Goal: Check status: Check status

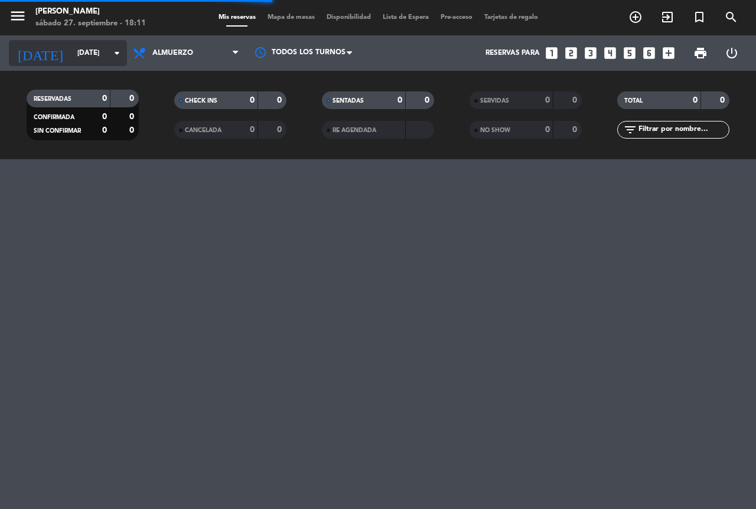
click at [106, 52] on input "[DATE]" at bounding box center [118, 53] width 94 height 20
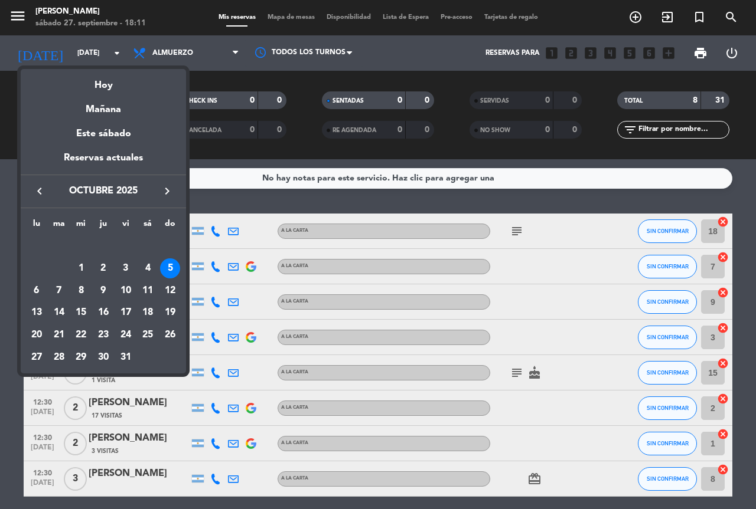
click at [299, 204] on div at bounding box center [378, 254] width 756 height 509
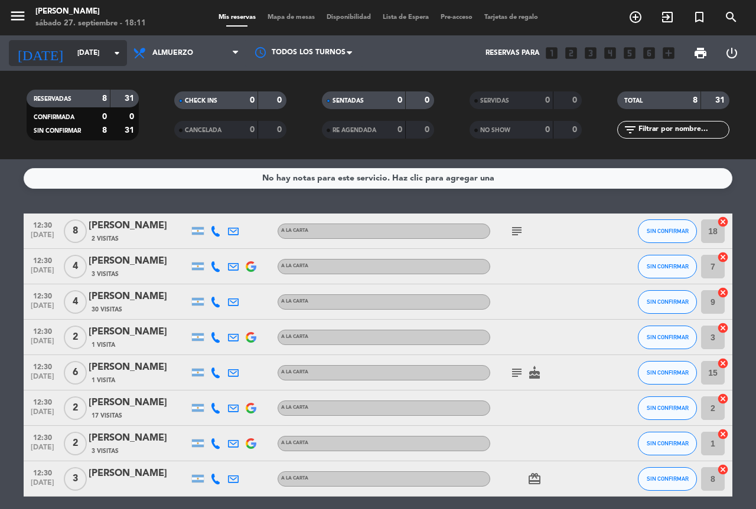
click at [103, 43] on input "[DATE]" at bounding box center [118, 53] width 94 height 20
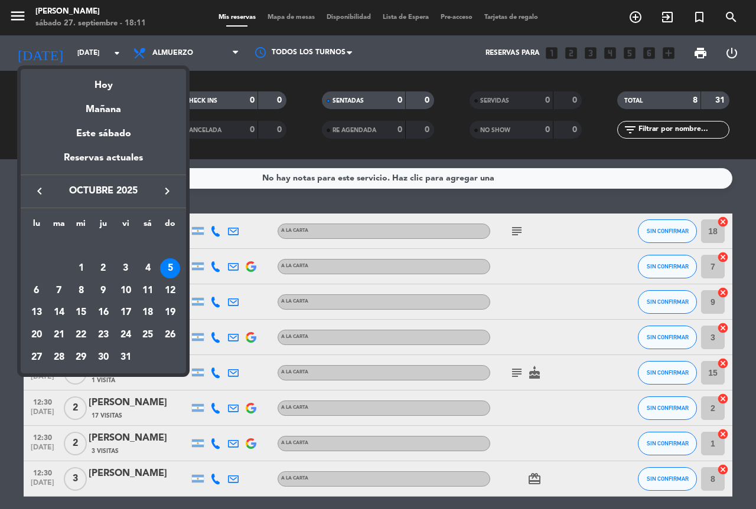
click at [41, 189] on icon "keyboard_arrow_left" at bounding box center [39, 191] width 14 height 14
click at [169, 335] on div "28" at bounding box center [170, 335] width 20 height 20
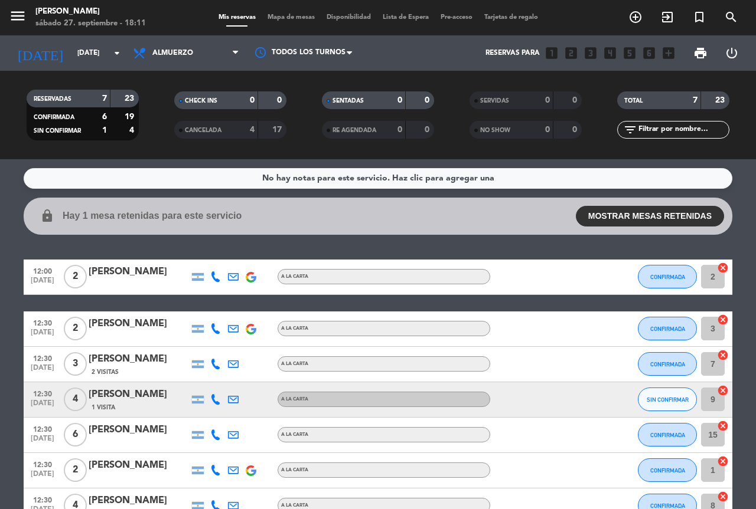
click at [640, 214] on button "MOSTRAR MESAS RETENIDAS" at bounding box center [650, 216] width 148 height 21
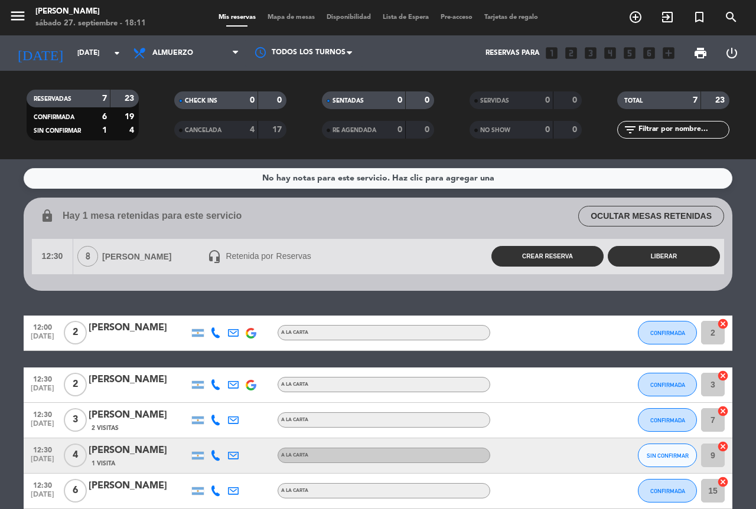
click at [640, 215] on button "OCULTAR MESAS RETENIDAS" at bounding box center [651, 216] width 146 height 21
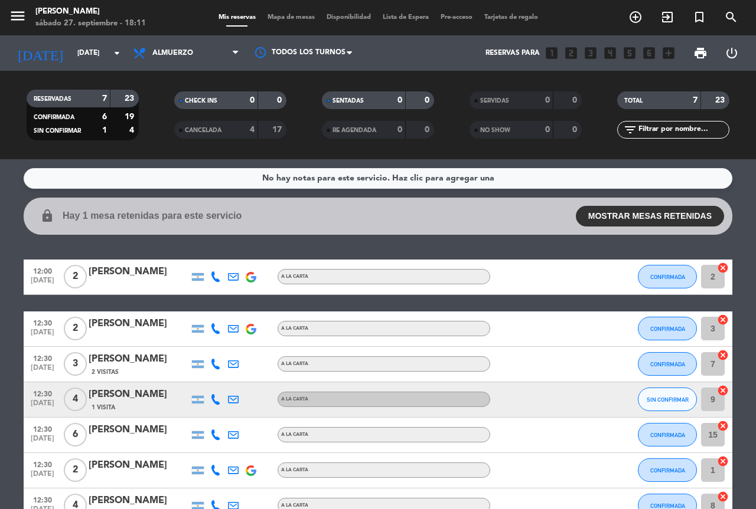
scroll to position [59, 0]
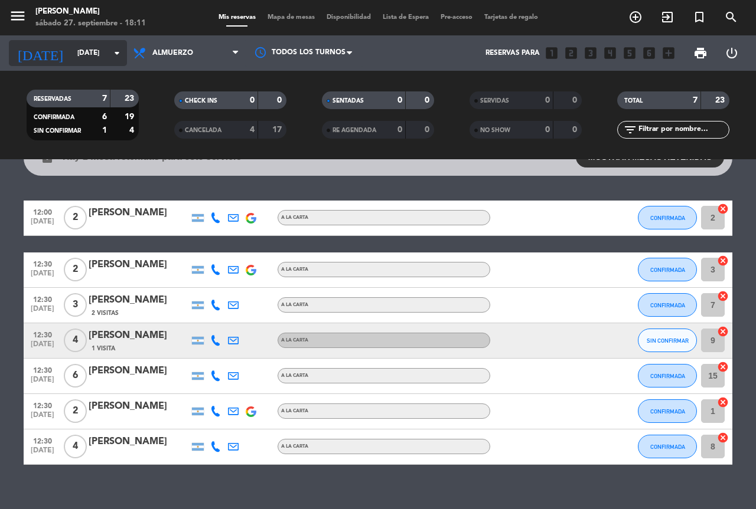
click at [124, 48] on input "[DATE]" at bounding box center [118, 53] width 94 height 20
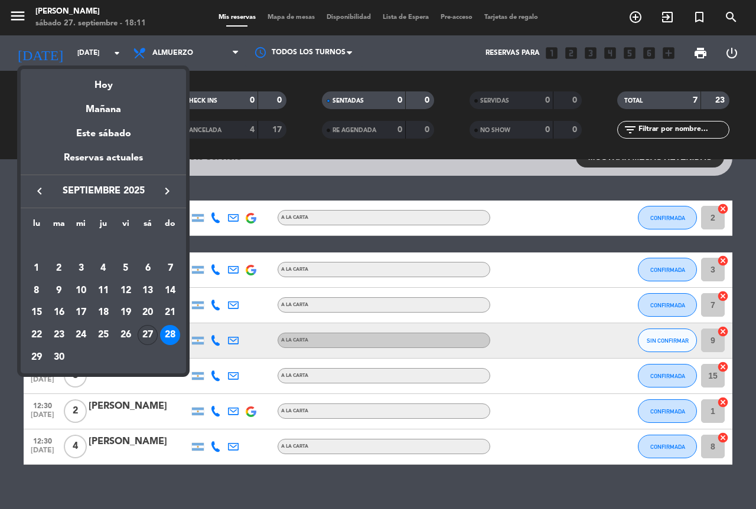
click at [150, 331] on div "27" at bounding box center [148, 335] width 20 height 20
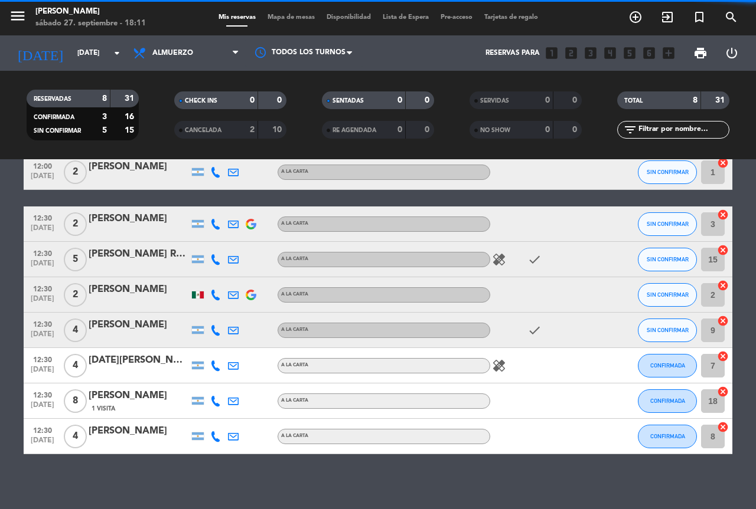
scroll to position [13, 0]
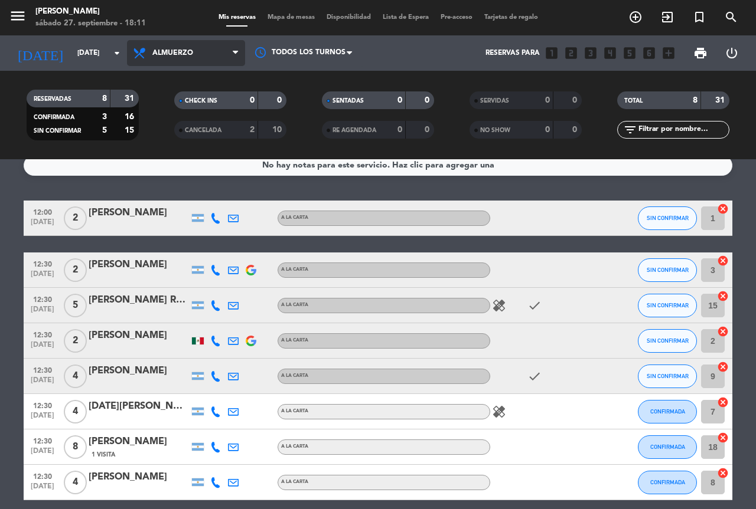
click at [195, 64] on span "Almuerzo" at bounding box center [186, 53] width 118 height 26
click at [199, 130] on div "menu [PERSON_NAME][DATE] 27. septiembre - 18:11 Mis reservas Mapa de mesas Disp…" at bounding box center [378, 79] width 756 height 159
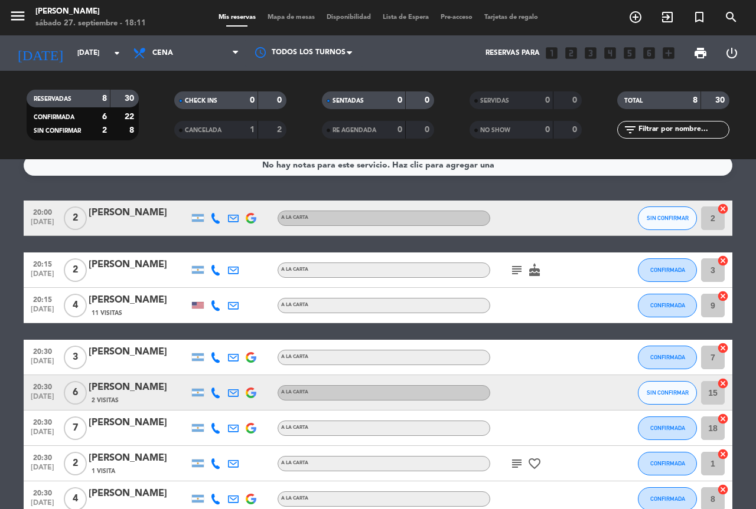
click at [520, 267] on icon "subject" at bounding box center [516, 270] width 14 height 14
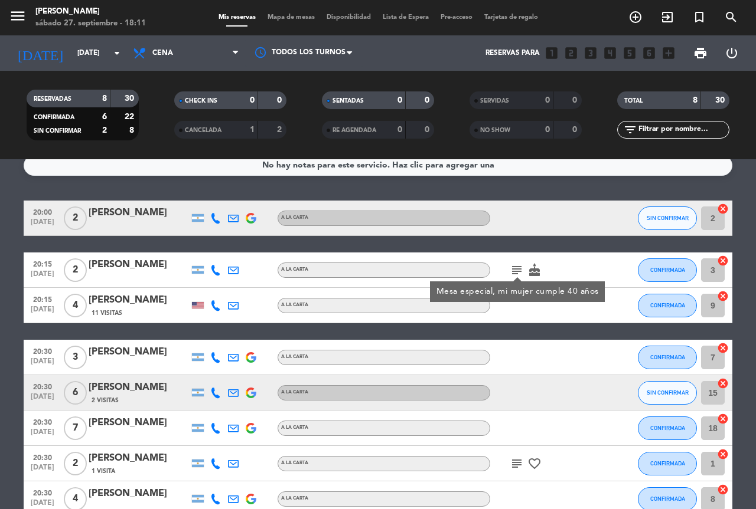
click at [520, 267] on icon "subject" at bounding box center [516, 270] width 14 height 14
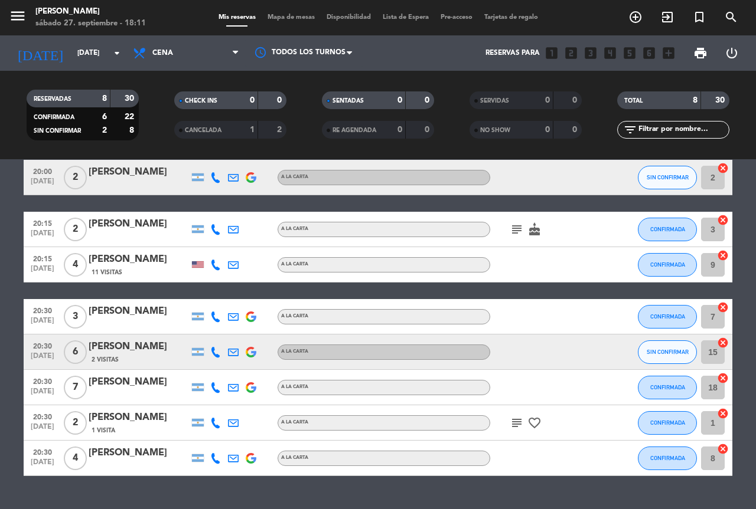
scroll to position [72, 0]
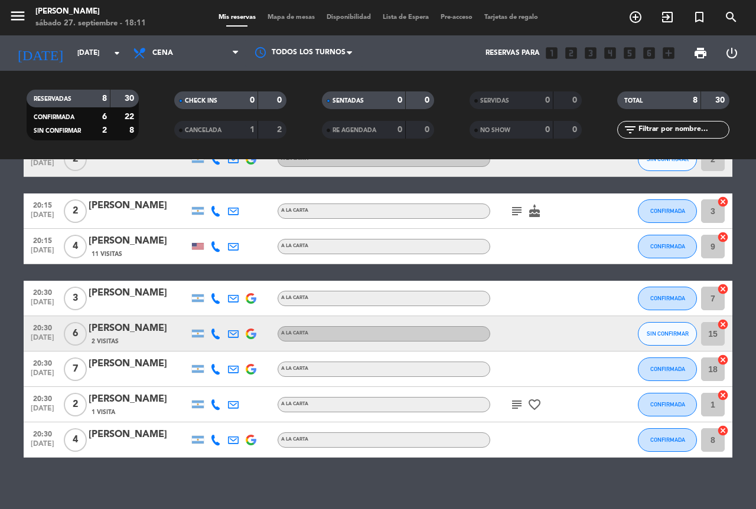
click at [519, 406] on icon "subject" at bounding box center [516, 405] width 14 height 14
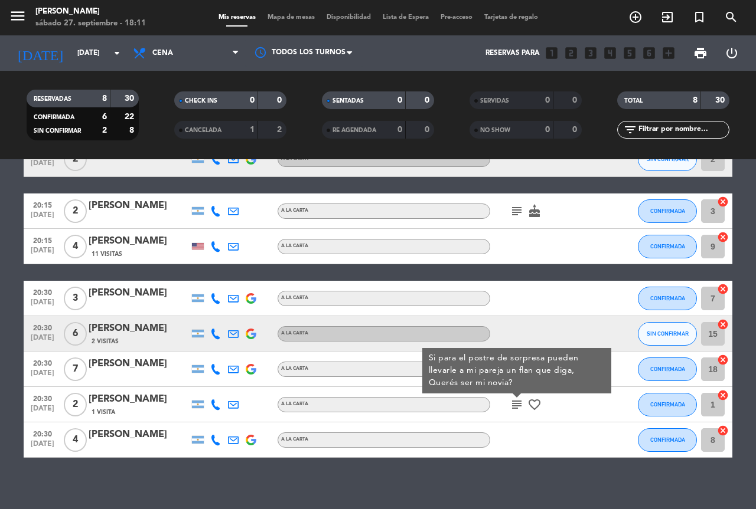
click at [519, 406] on icon "subject" at bounding box center [516, 405] width 14 height 14
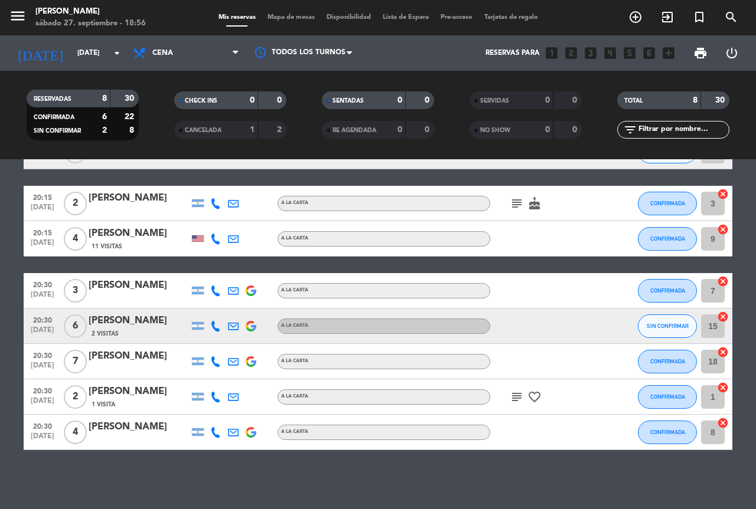
scroll to position [21, 0]
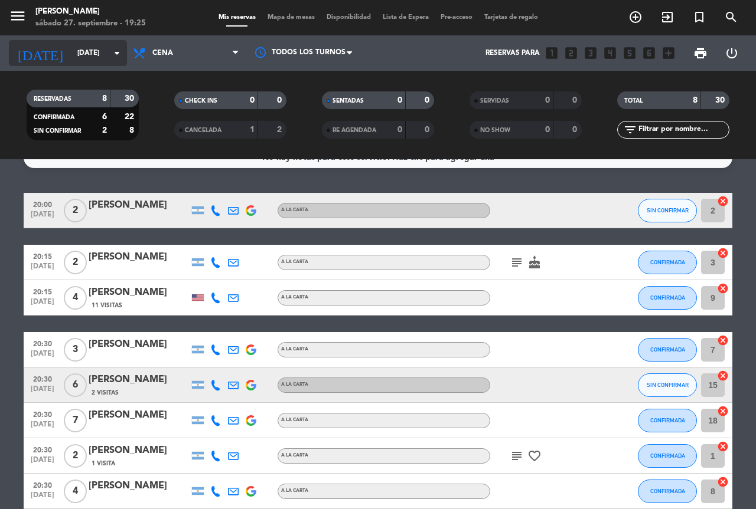
click at [83, 58] on input "[DATE]" at bounding box center [118, 53] width 94 height 20
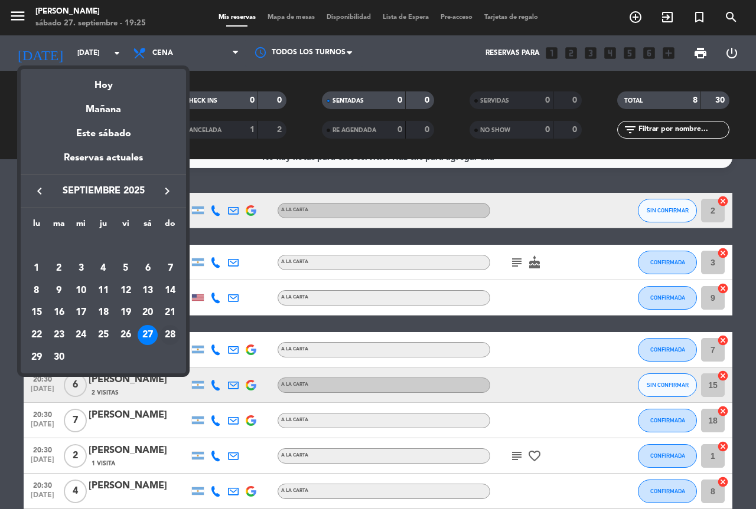
click at [171, 332] on div "28" at bounding box center [170, 335] width 20 height 20
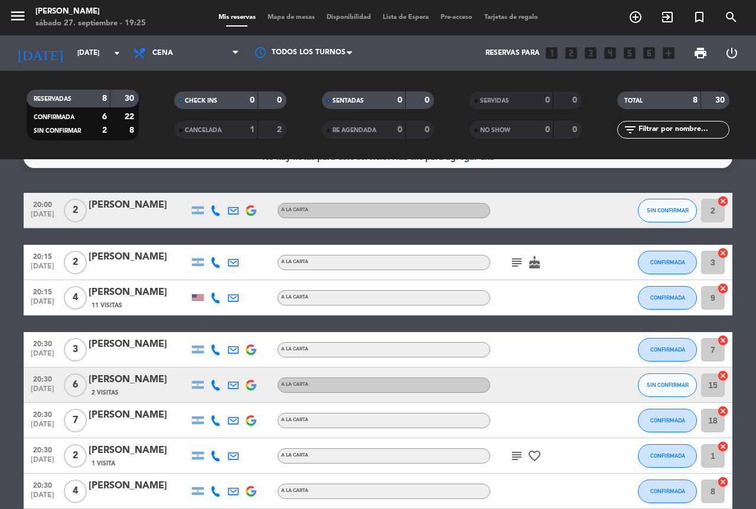
type input "[DATE]"
click at [164, 50] on span "Cena" at bounding box center [162, 53] width 21 height 8
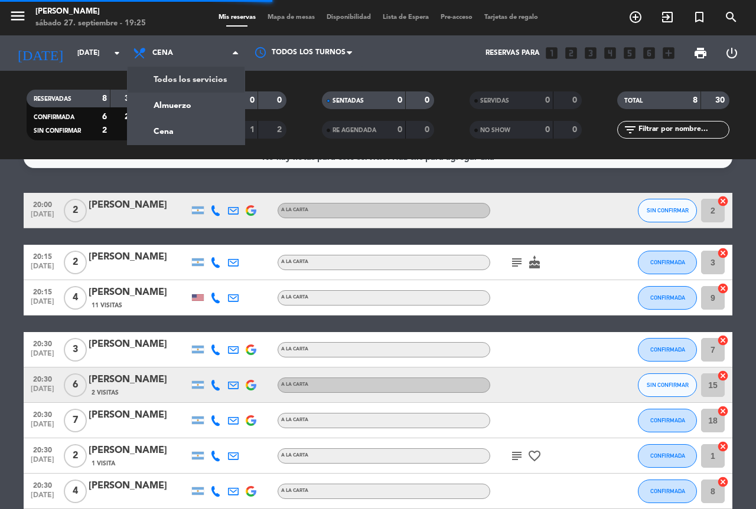
scroll to position [0, 0]
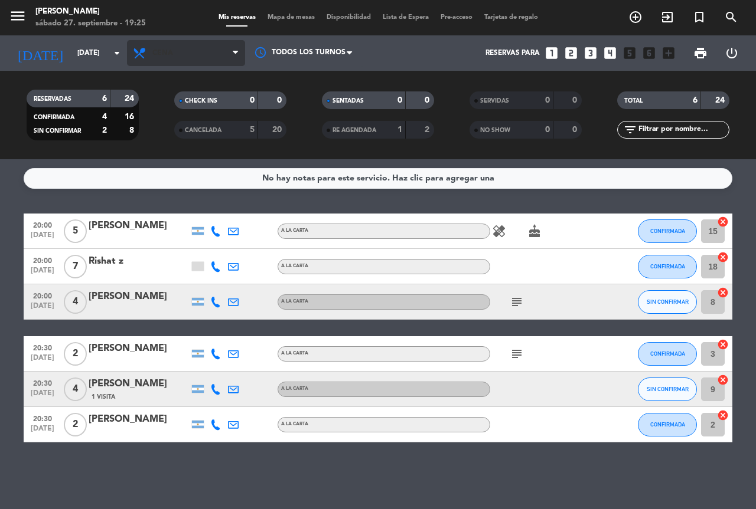
click at [187, 61] on span "Cena" at bounding box center [186, 53] width 118 height 26
click at [179, 113] on div "menu [PERSON_NAME][DATE] 27. septiembre - 19:25 Mis reservas Mapa de mesas Disp…" at bounding box center [378, 79] width 756 height 159
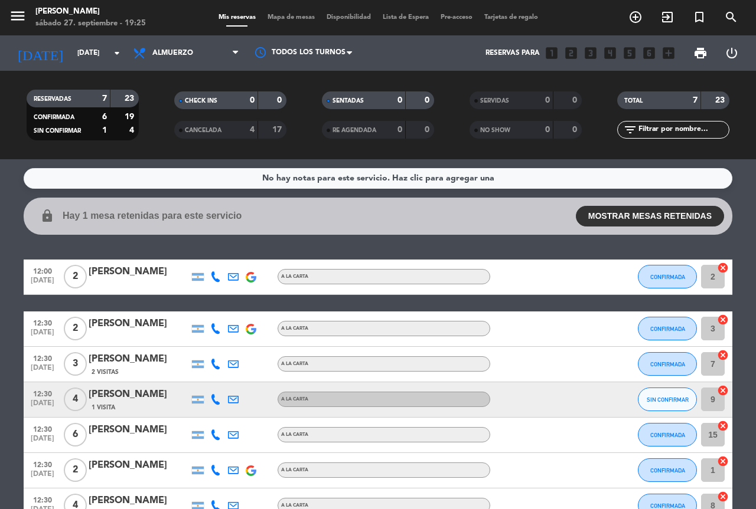
scroll to position [59, 0]
